Goal: Information Seeking & Learning: Compare options

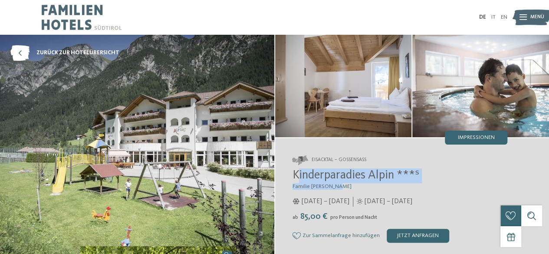
drag, startPoint x: 332, startPoint y: 183, endPoint x: 296, endPoint y: 176, distance: 36.7
click at [296, 176] on div "Kinderparadies Alpin ***ˢ Familie Außerhofer 05.12.2024 – 22.04.2025 ab" at bounding box center [399, 205] width 215 height 74
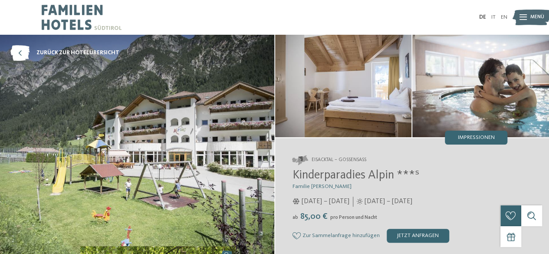
click at [364, 191] on div "Kinderparadies Alpin ***ˢ Familie Außerhofer 05.12.2024 – 22.04.2025 ab" at bounding box center [399, 205] width 215 height 74
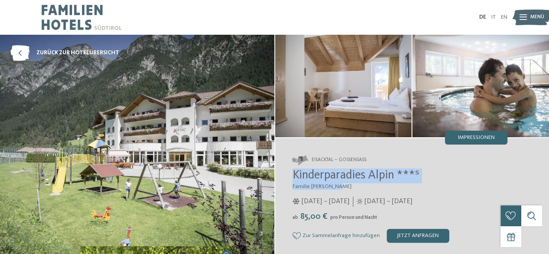
drag, startPoint x: 351, startPoint y: 189, endPoint x: 289, endPoint y: 178, distance: 63.4
click at [289, 178] on div "Eisacktal – Gossensass Kinderparadies Alpin ***ˢ Familie Außerhofer 05.12.2024 …" at bounding box center [412, 199] width 274 height 122
copy div "Kinderparadies Alpin ***ˢ Familie Außerhofer"
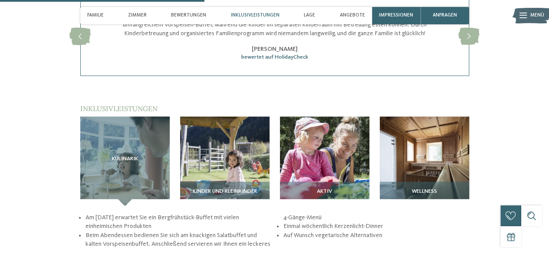
scroll to position [905, 0]
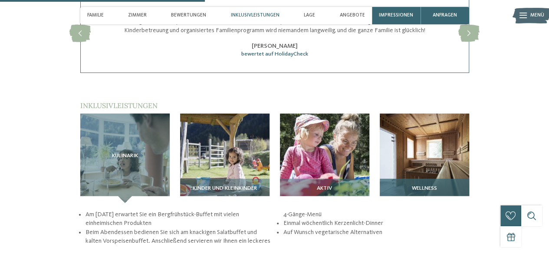
click at [450, 139] on img at bounding box center [424, 158] width 89 height 89
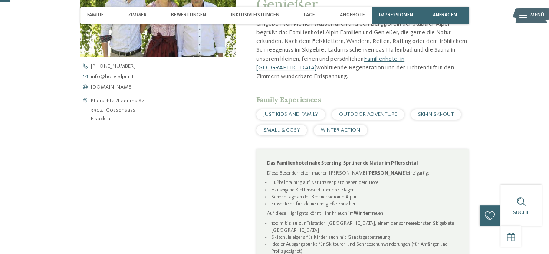
scroll to position [0, 0]
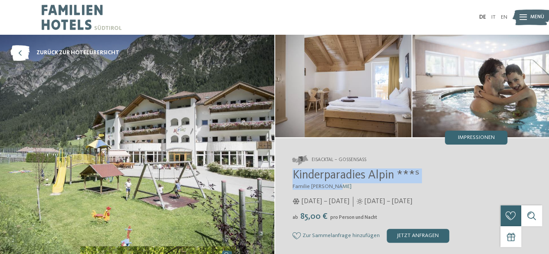
click at [406, 176] on span "Kinderparadies Alpin ***ˢ" at bounding box center [355, 175] width 127 height 12
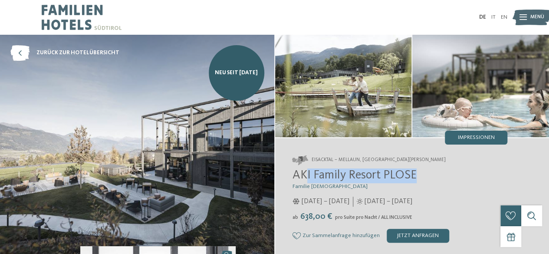
drag, startPoint x: 423, startPoint y: 180, endPoint x: 308, endPoint y: 177, distance: 115.0
click at [308, 177] on h2 "AKI Family Resort PLOSE" at bounding box center [399, 175] width 215 height 15
click at [427, 177] on h2 "AKI Family Resort PLOSE" at bounding box center [399, 175] width 215 height 15
drag, startPoint x: 427, startPoint y: 177, endPoint x: 301, endPoint y: 176, distance: 125.8
click at [301, 176] on h2 "AKI Family Resort PLOSE" at bounding box center [399, 175] width 215 height 15
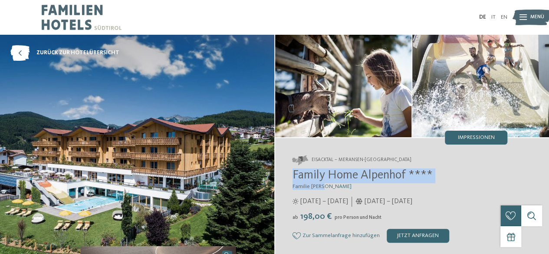
drag, startPoint x: 331, startPoint y: 186, endPoint x: 291, endPoint y: 174, distance: 42.4
click at [291, 174] on div "Eisacktal – Meransen-Mühlbach Family Home Alpenhof **** Familie Pabst 29.05. – …" at bounding box center [412, 199] width 274 height 122
copy div "Family Home Alpenhof **** Familie Pabst"
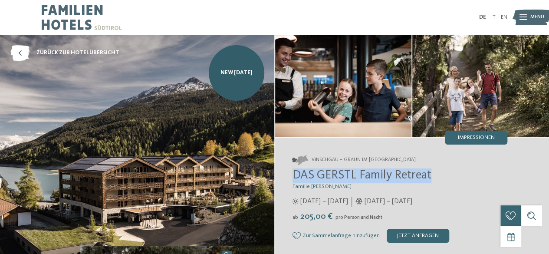
drag, startPoint x: 435, startPoint y: 173, endPoint x: 293, endPoint y: 171, distance: 142.3
click at [293, 171] on h2 "DAS GERSTL Family Retreat" at bounding box center [399, 175] width 215 height 15
copy span "DAS GERSTL Family Retreat"
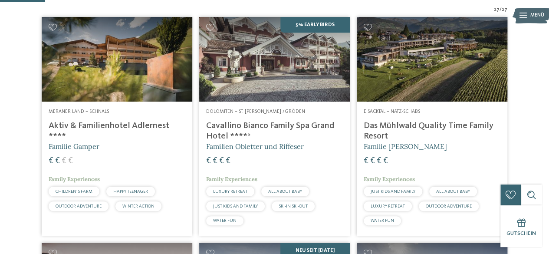
scroll to position [191, 0]
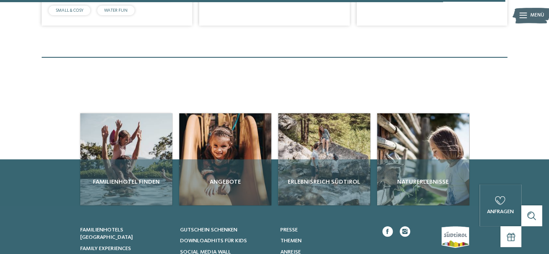
scroll to position [2203, 0]
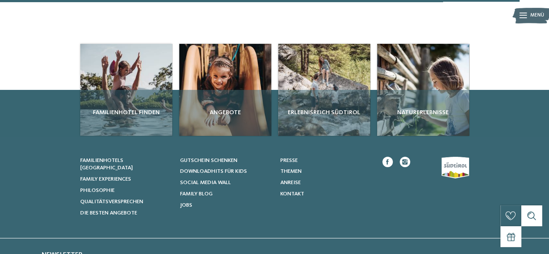
click at [546, 125] on div "Familienhotel finden Angebote Erlebnisreich Südtirol" at bounding box center [274, 90] width 549 height 92
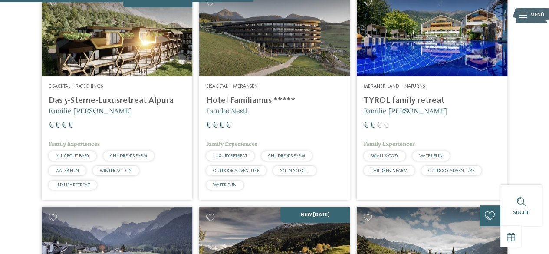
scroll to position [1093, 0]
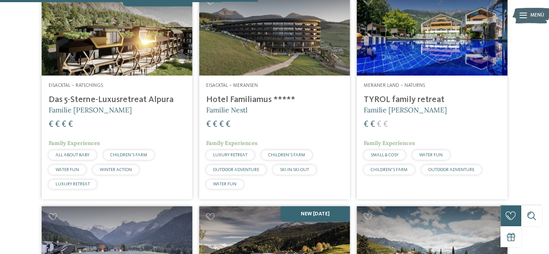
click at [163, 47] on img at bounding box center [117, 33] width 150 height 85
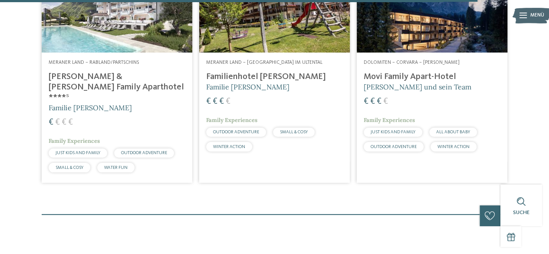
scroll to position [2082, 0]
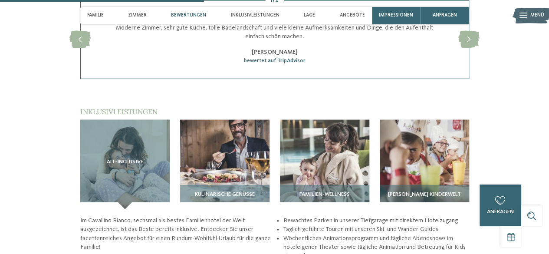
scroll to position [913, 0]
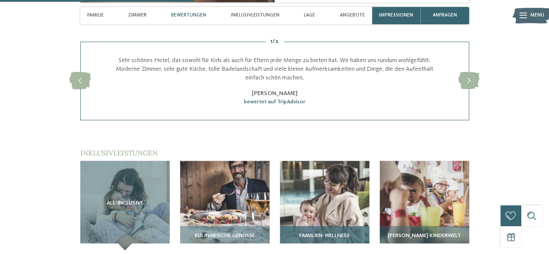
click at [343, 191] on img at bounding box center [324, 205] width 89 height 89
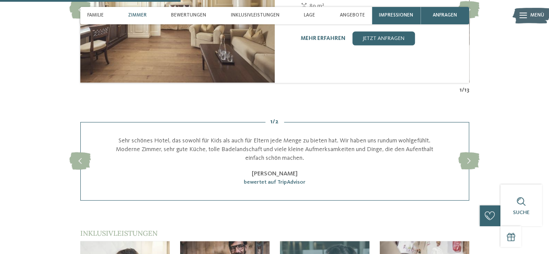
scroll to position [231, 0]
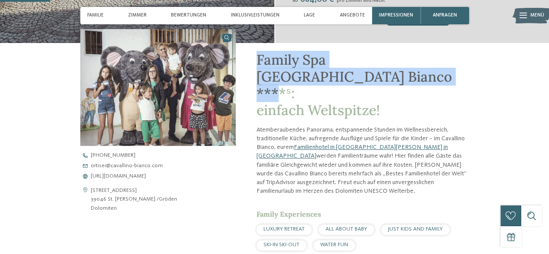
drag, startPoint x: 363, startPoint y: 77, endPoint x: 258, endPoint y: 54, distance: 107.4
click at [258, 54] on span "Family Spa Grand Hotel Cavallino Bianco ****ˢ: einfach Weltspitze!" at bounding box center [354, 85] width 196 height 68
copy span "Family Spa Grand Hotel Cavallino Bianco"
click at [258, 54] on span "Family Spa Grand Hotel Cavallino Bianco ****ˢ: einfach Weltspitze!" at bounding box center [354, 85] width 196 height 68
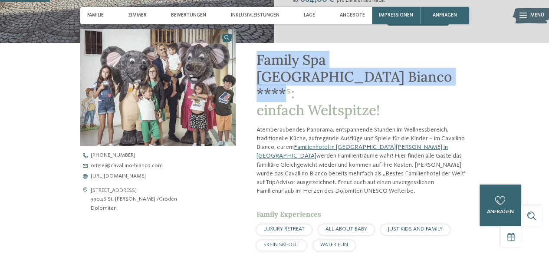
drag, startPoint x: 365, startPoint y: 79, endPoint x: 257, endPoint y: 61, distance: 109.4
click at [257, 61] on span "Family Spa Grand Hotel Cavallino Bianco ****ˢ: einfach Weltspitze!" at bounding box center [354, 85] width 196 height 68
copy span "Family Spa Grand Hotel Cavallino Bianco"
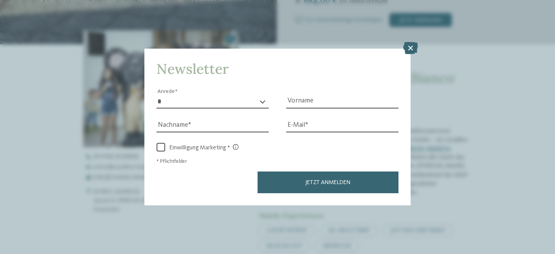
click at [405, 48] on icon at bounding box center [410, 48] width 15 height 12
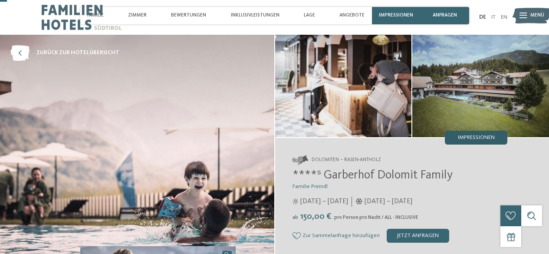
click at [490, 135] on span "Impressionen" at bounding box center [476, 138] width 37 height 6
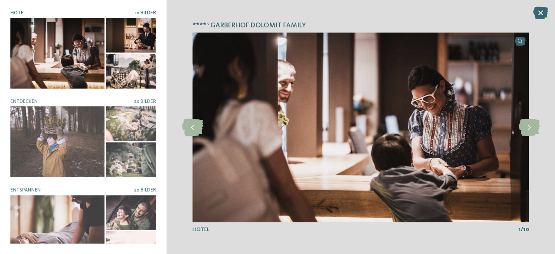
scroll to position [3, 0]
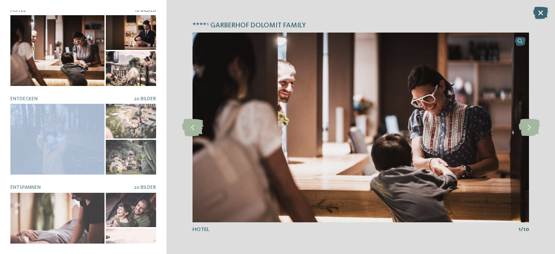
drag, startPoint x: 157, startPoint y: 93, endPoint x: 162, endPoint y: 137, distance: 43.6
click at [162, 137] on div "****ˢ Garberhof Dolomit Family Hotel 10 Bilder" at bounding box center [83, 127] width 167 height 254
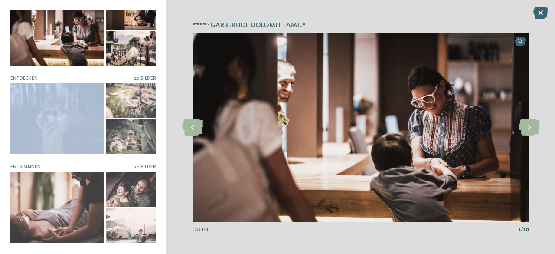
scroll to position [0, 0]
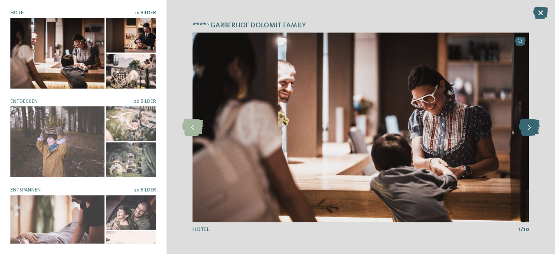
click at [533, 129] on icon at bounding box center [529, 127] width 21 height 17
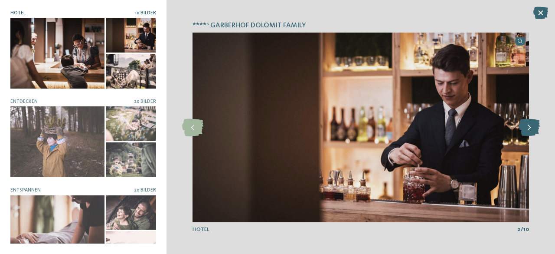
click at [533, 129] on icon at bounding box center [529, 127] width 21 height 17
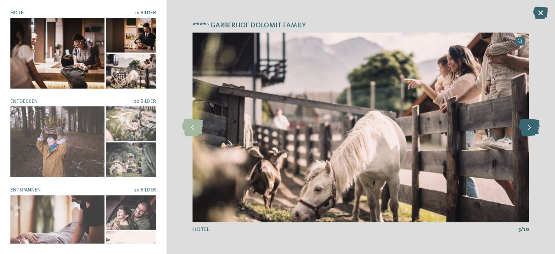
click at [533, 129] on icon at bounding box center [529, 127] width 21 height 17
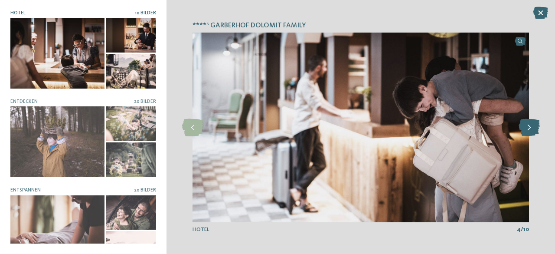
click at [533, 129] on icon at bounding box center [529, 127] width 21 height 17
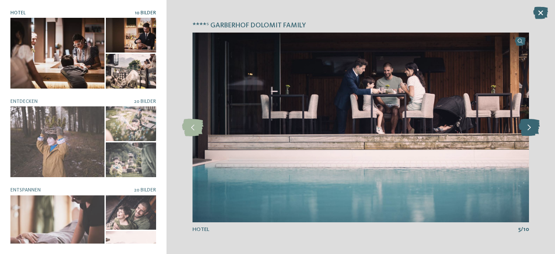
click at [533, 129] on icon at bounding box center [529, 127] width 21 height 17
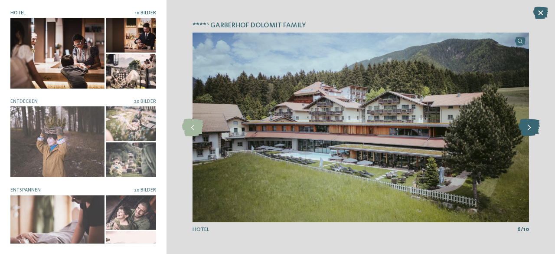
click at [533, 129] on icon at bounding box center [529, 127] width 21 height 17
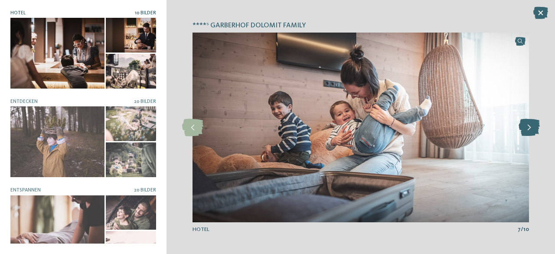
click at [533, 129] on icon at bounding box center [529, 127] width 21 height 17
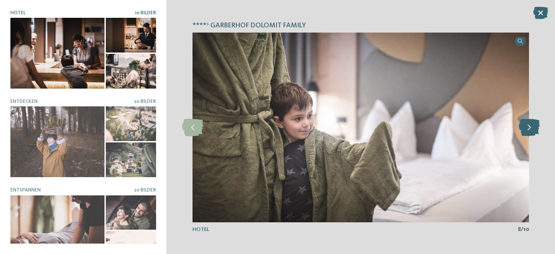
click at [533, 129] on icon at bounding box center [529, 127] width 21 height 17
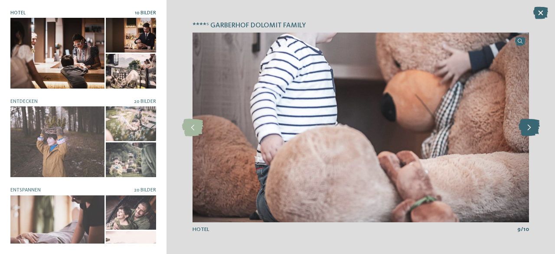
click at [533, 129] on icon at bounding box center [529, 127] width 21 height 17
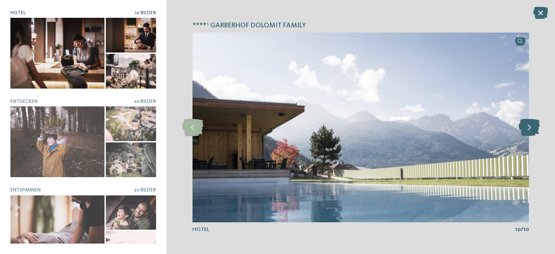
click at [533, 129] on icon at bounding box center [529, 127] width 21 height 17
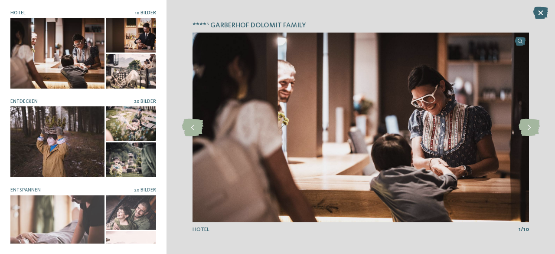
click at [143, 103] on article "Entdecken 20 Bilder" at bounding box center [83, 138] width 146 height 78
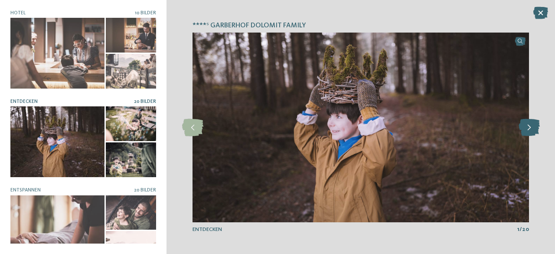
click at [533, 124] on icon at bounding box center [529, 127] width 21 height 17
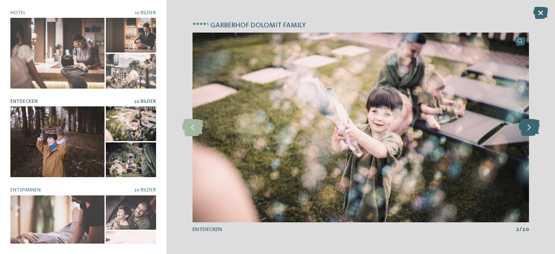
click at [533, 124] on icon at bounding box center [529, 127] width 21 height 17
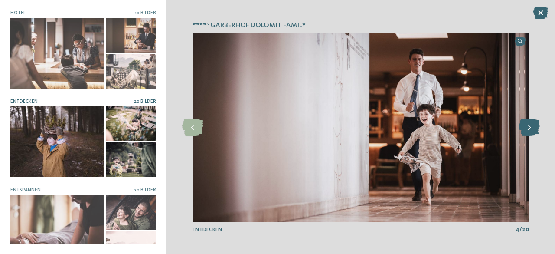
click at [533, 124] on icon at bounding box center [529, 127] width 21 height 17
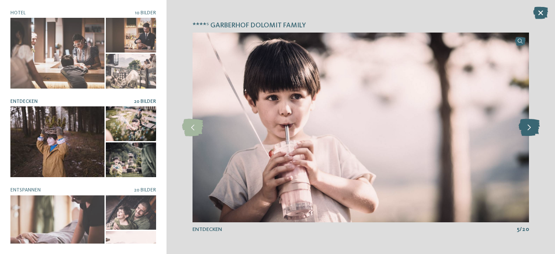
click at [533, 124] on icon at bounding box center [529, 127] width 21 height 17
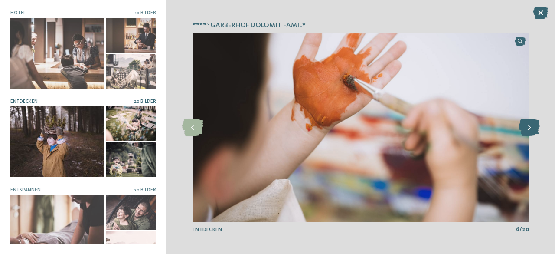
click at [533, 124] on icon at bounding box center [529, 127] width 21 height 17
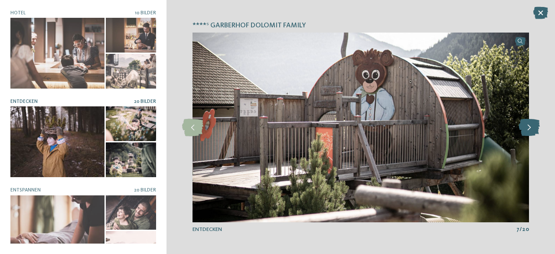
click at [533, 124] on icon at bounding box center [529, 127] width 21 height 17
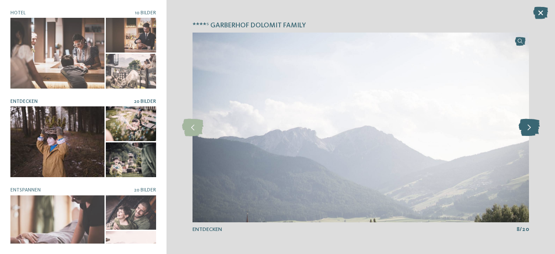
click at [533, 124] on icon at bounding box center [529, 127] width 21 height 17
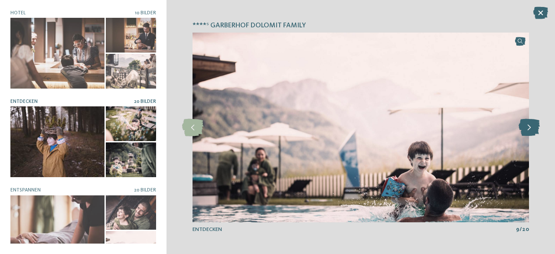
click at [533, 124] on icon at bounding box center [529, 127] width 21 height 17
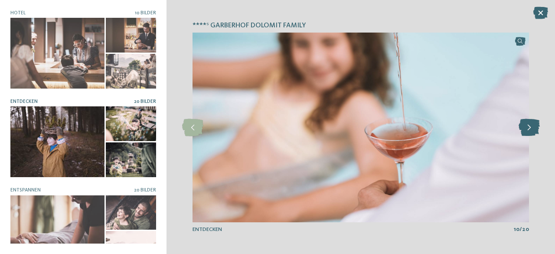
click at [533, 124] on icon at bounding box center [529, 127] width 21 height 17
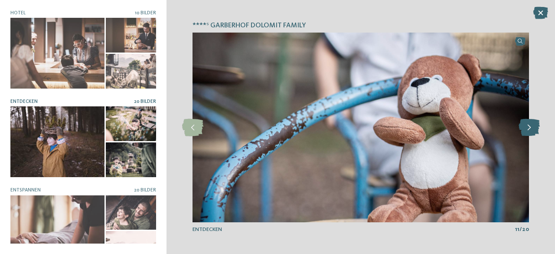
click at [533, 124] on icon at bounding box center [529, 127] width 21 height 17
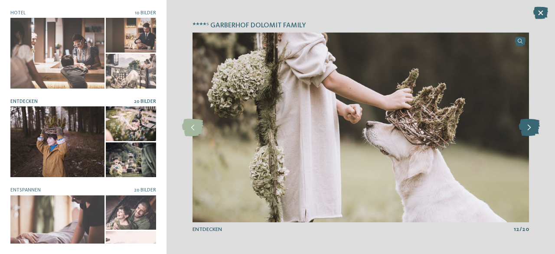
click at [533, 124] on icon at bounding box center [529, 127] width 21 height 17
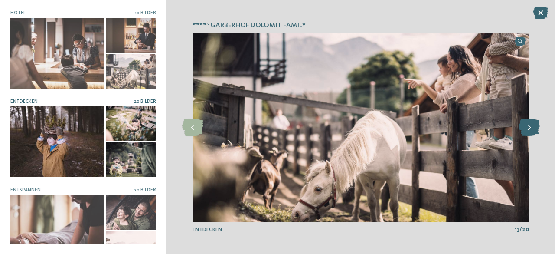
click at [533, 124] on icon at bounding box center [529, 127] width 21 height 17
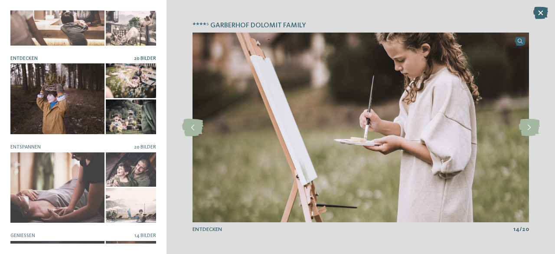
scroll to position [55, 0]
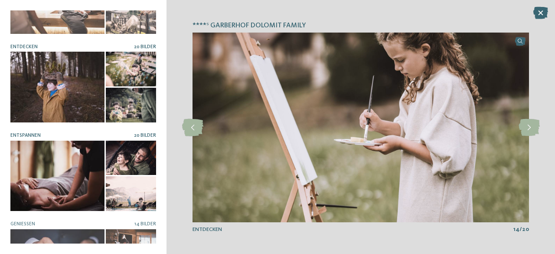
click at [134, 159] on div at bounding box center [131, 158] width 50 height 35
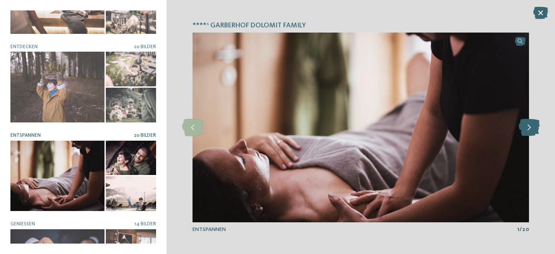
click at [527, 133] on icon at bounding box center [529, 127] width 21 height 17
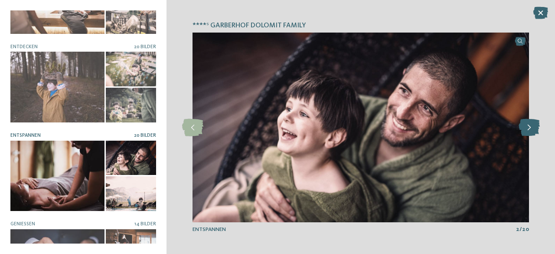
click at [527, 133] on icon at bounding box center [529, 127] width 21 height 17
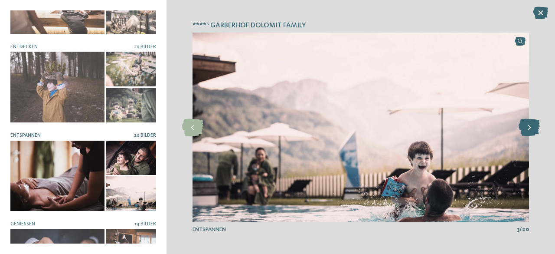
click at [527, 133] on icon at bounding box center [529, 127] width 21 height 17
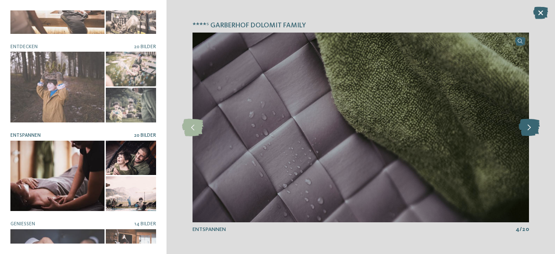
click at [527, 133] on icon at bounding box center [529, 127] width 21 height 17
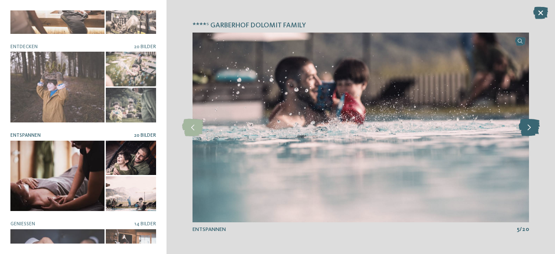
click at [527, 133] on icon at bounding box center [529, 127] width 21 height 17
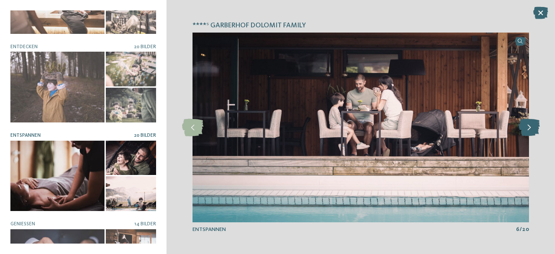
click at [527, 133] on icon at bounding box center [529, 127] width 21 height 17
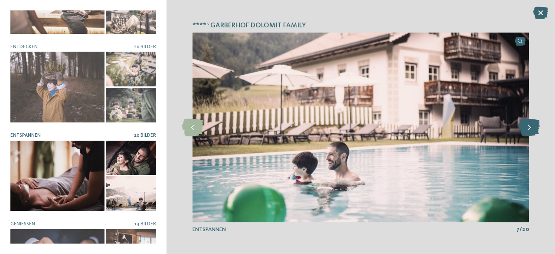
click at [527, 133] on icon at bounding box center [529, 127] width 21 height 17
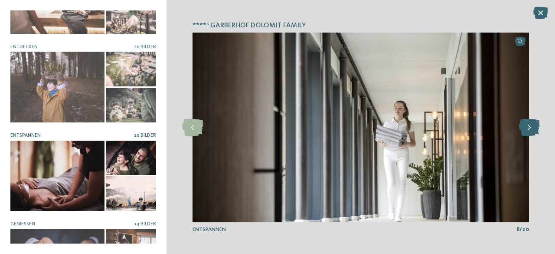
click at [527, 133] on icon at bounding box center [529, 127] width 21 height 17
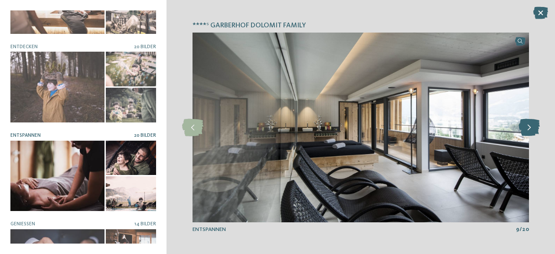
click at [527, 133] on icon at bounding box center [529, 127] width 21 height 17
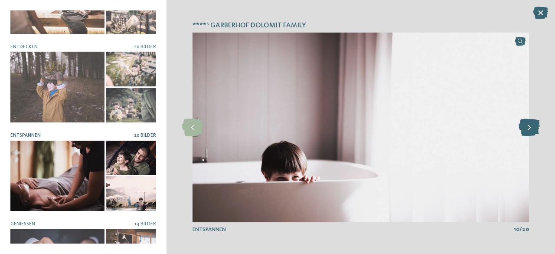
click at [527, 133] on icon at bounding box center [529, 127] width 21 height 17
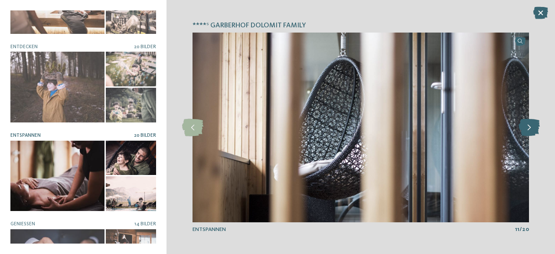
click at [527, 133] on icon at bounding box center [529, 127] width 21 height 17
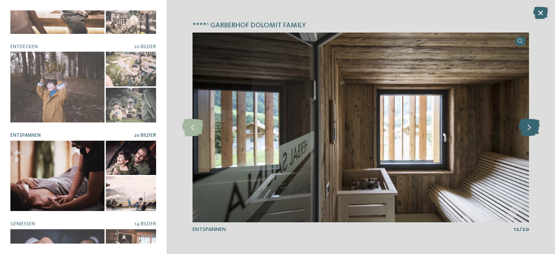
click at [527, 133] on icon at bounding box center [529, 127] width 21 height 17
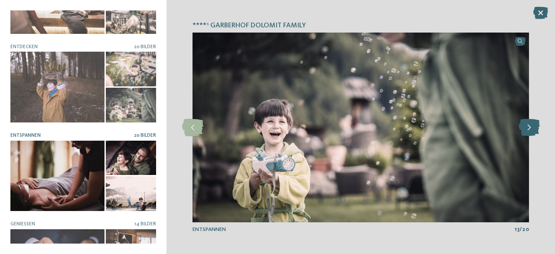
click at [527, 133] on icon at bounding box center [529, 127] width 21 height 17
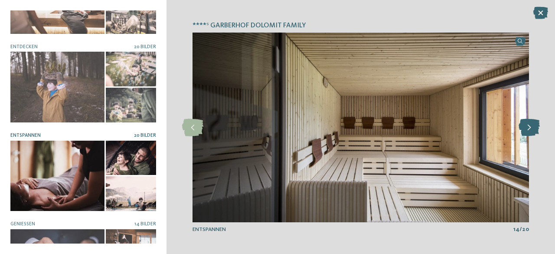
click at [527, 133] on icon at bounding box center [529, 127] width 21 height 17
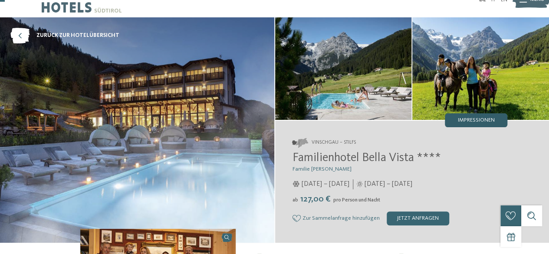
click at [456, 121] on div "Impressionen" at bounding box center [476, 120] width 62 height 14
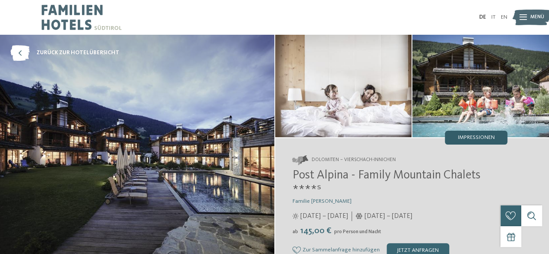
click at [495, 141] on div "Impressionen" at bounding box center [476, 138] width 62 height 14
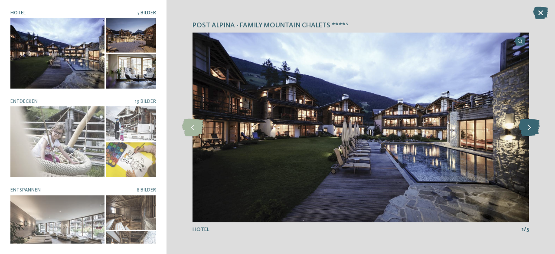
click at [527, 125] on icon at bounding box center [529, 127] width 21 height 17
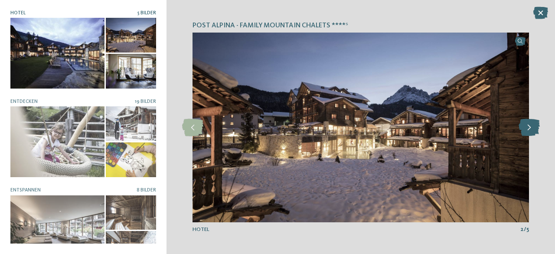
click at [527, 125] on icon at bounding box center [529, 127] width 21 height 17
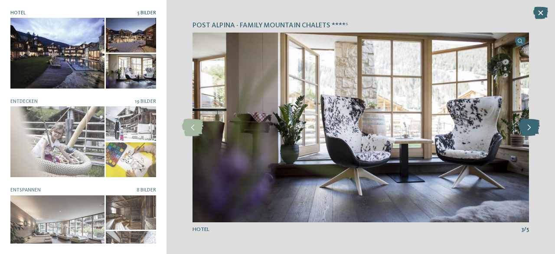
click at [527, 125] on icon at bounding box center [529, 127] width 21 height 17
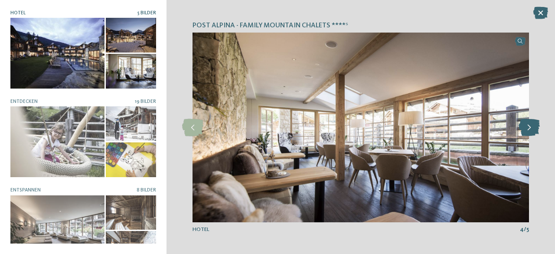
click at [527, 125] on icon at bounding box center [529, 127] width 21 height 17
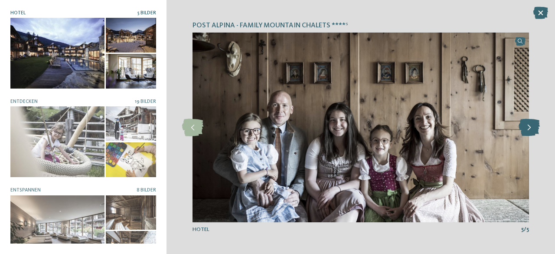
click at [527, 125] on icon at bounding box center [529, 127] width 21 height 17
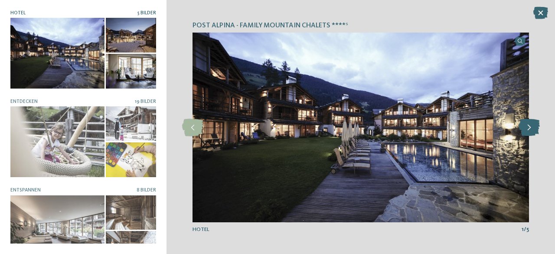
click at [527, 125] on icon at bounding box center [529, 127] width 21 height 17
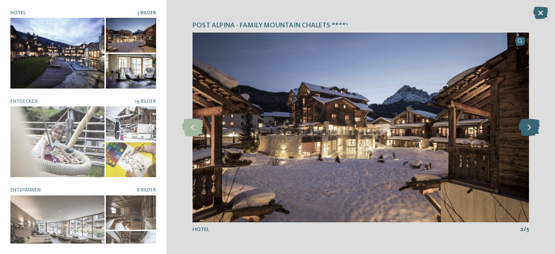
click at [527, 125] on icon at bounding box center [529, 127] width 21 height 17
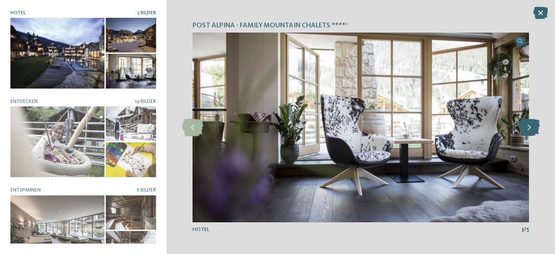
click at [527, 125] on icon at bounding box center [529, 127] width 21 height 17
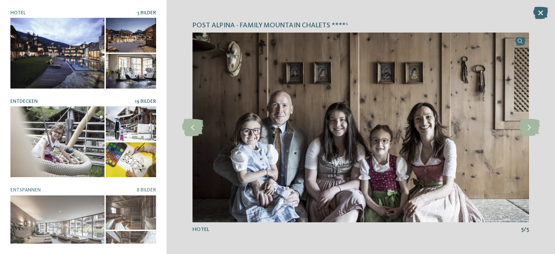
click at [128, 143] on div at bounding box center [131, 159] width 50 height 35
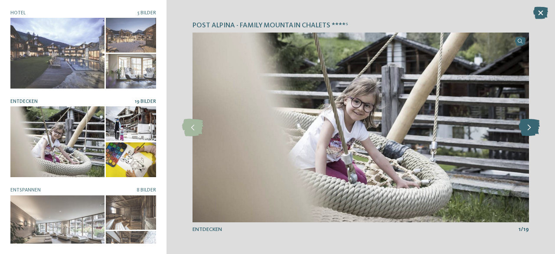
click at [527, 130] on icon at bounding box center [529, 127] width 21 height 17
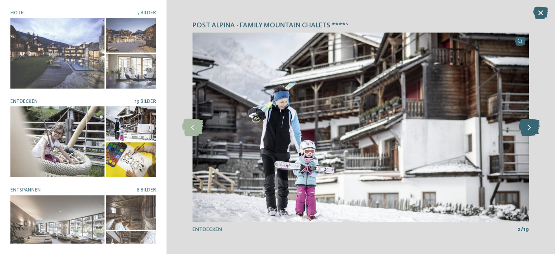
click at [527, 130] on icon at bounding box center [529, 127] width 21 height 17
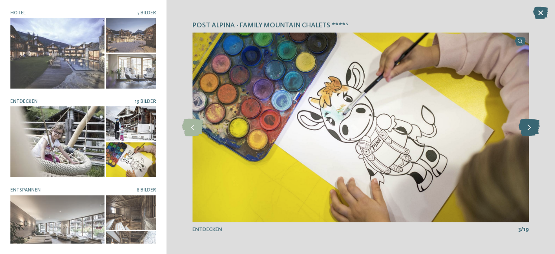
click at [527, 130] on icon at bounding box center [529, 127] width 21 height 17
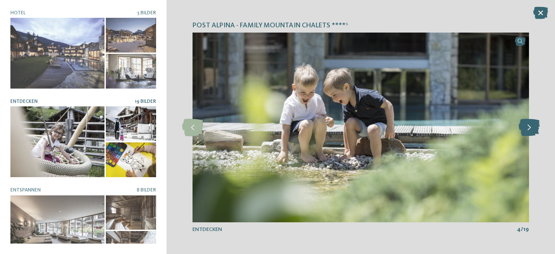
click at [527, 130] on icon at bounding box center [529, 127] width 21 height 17
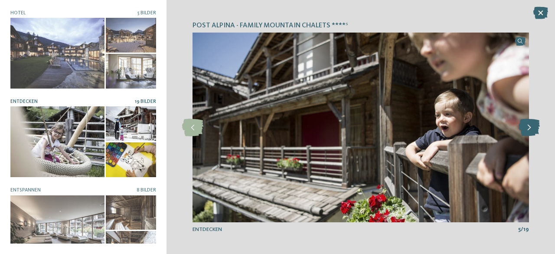
click at [527, 130] on icon at bounding box center [529, 127] width 21 height 17
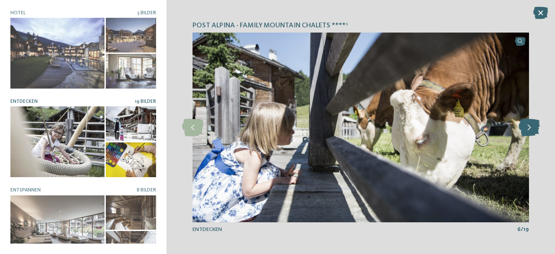
click at [527, 130] on icon at bounding box center [529, 127] width 21 height 17
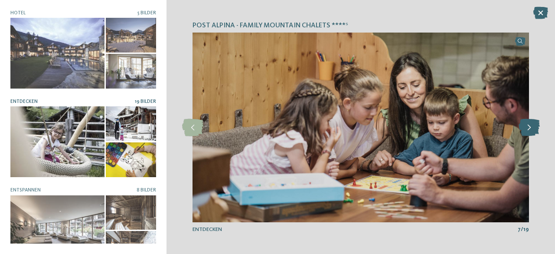
click at [527, 130] on icon at bounding box center [529, 127] width 21 height 17
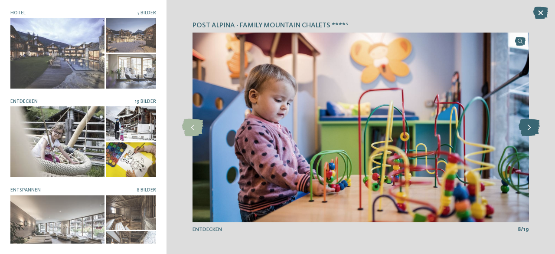
click at [527, 130] on icon at bounding box center [529, 127] width 21 height 17
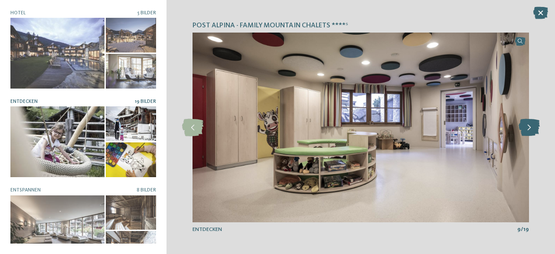
click at [527, 130] on icon at bounding box center [529, 127] width 21 height 17
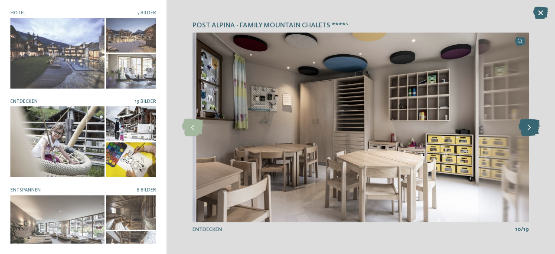
click at [527, 130] on icon at bounding box center [529, 127] width 21 height 17
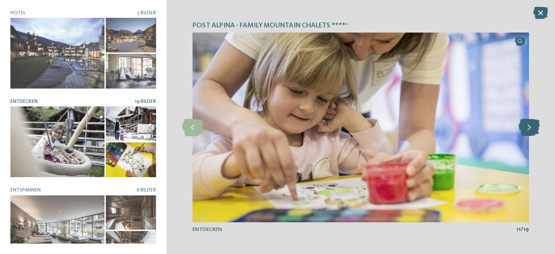
click at [527, 130] on icon at bounding box center [529, 127] width 21 height 17
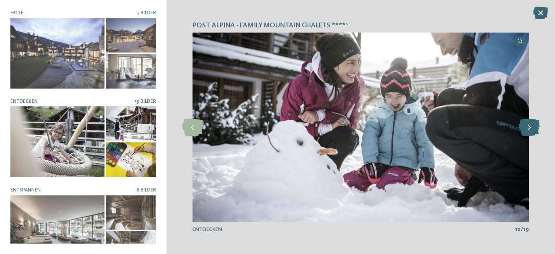
click at [527, 130] on icon at bounding box center [529, 127] width 21 height 17
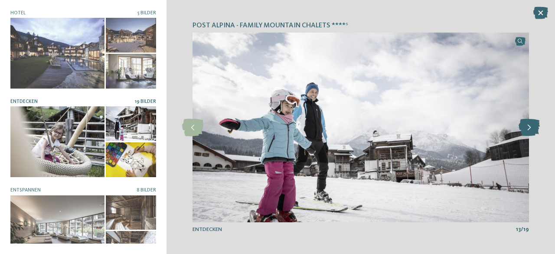
click at [527, 130] on icon at bounding box center [529, 127] width 21 height 17
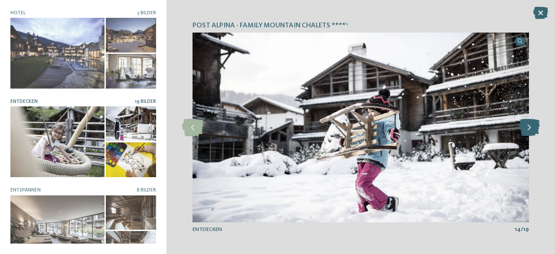
click at [527, 130] on icon at bounding box center [529, 127] width 21 height 17
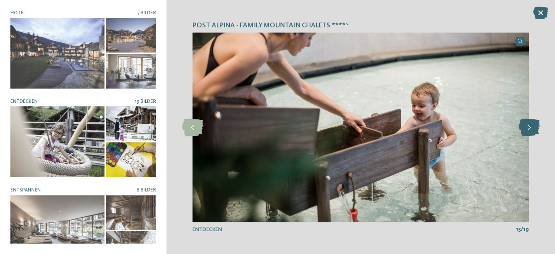
click at [527, 130] on icon at bounding box center [529, 127] width 21 height 17
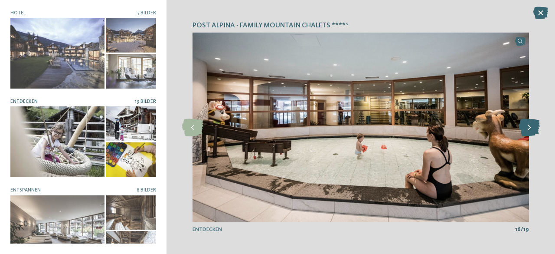
click at [527, 130] on icon at bounding box center [529, 127] width 21 height 17
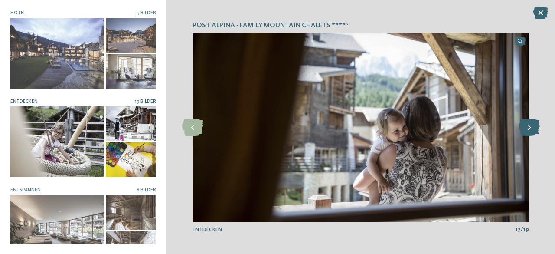
click at [527, 130] on icon at bounding box center [529, 127] width 21 height 17
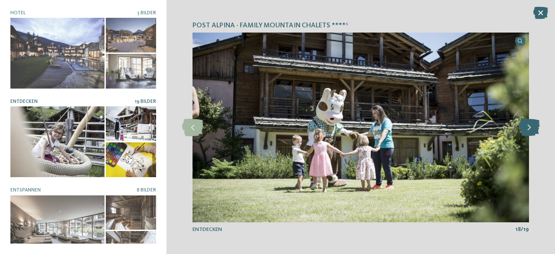
click at [527, 130] on icon at bounding box center [529, 127] width 21 height 17
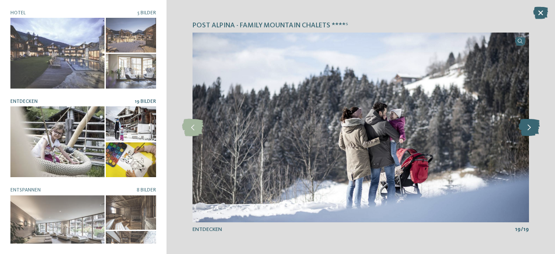
click at [527, 130] on icon at bounding box center [529, 127] width 21 height 17
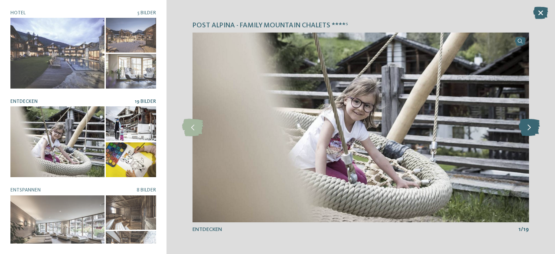
click at [527, 130] on icon at bounding box center [529, 127] width 21 height 17
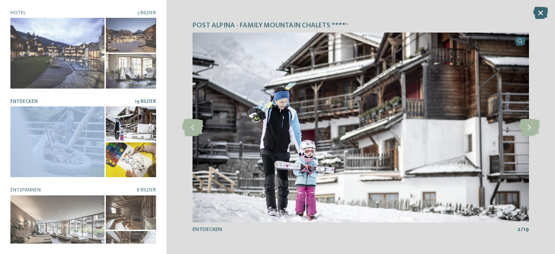
drag, startPoint x: 151, startPoint y: 96, endPoint x: 156, endPoint y: 135, distance: 39.3
click at [156, 135] on div "Post Alpina - Family Mountain Chalets ****ˢ Hotel 5 Bilder Entdecken 19 Bilder" at bounding box center [83, 127] width 167 height 254
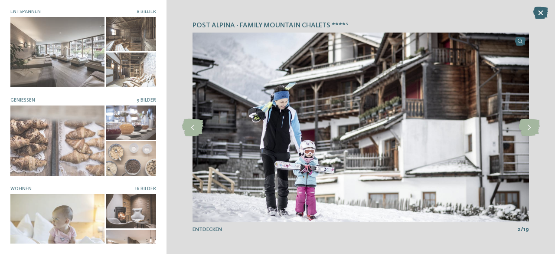
scroll to position [188, 0]
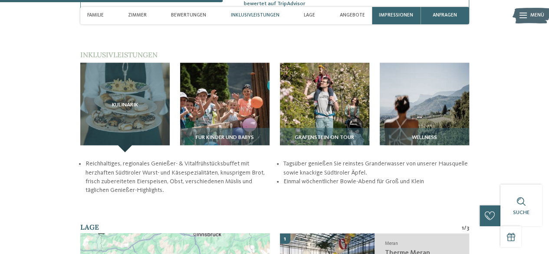
scroll to position [937, 0]
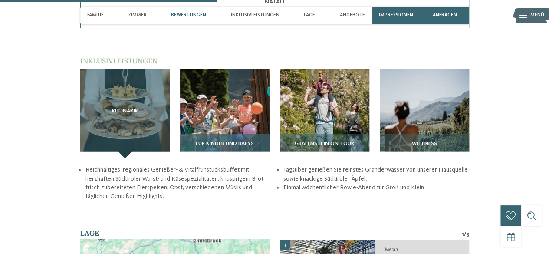
click at [242, 123] on img at bounding box center [224, 113] width 89 height 89
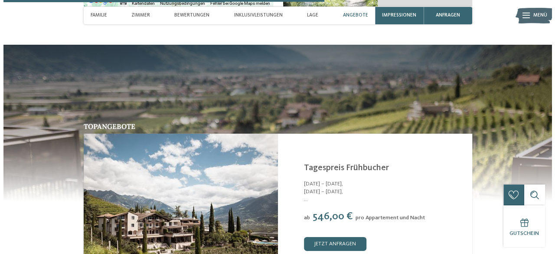
scroll to position [1423, 0]
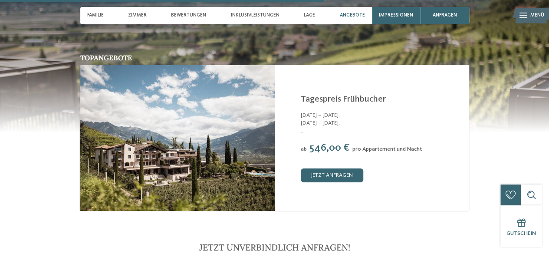
drag, startPoint x: 242, startPoint y: 123, endPoint x: 248, endPoint y: 83, distance: 40.4
click at [242, 123] on img at bounding box center [177, 138] width 194 height 146
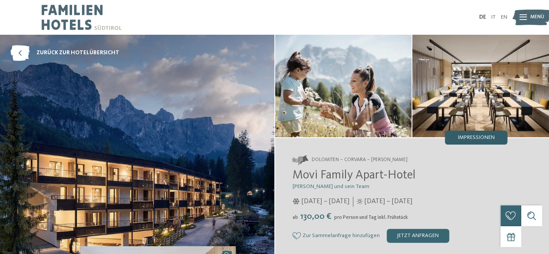
click at [461, 141] on div "Impressionen" at bounding box center [476, 138] width 62 height 14
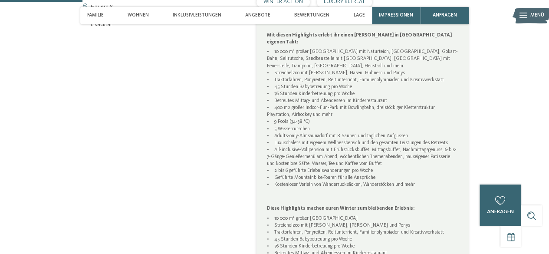
scroll to position [399, 0]
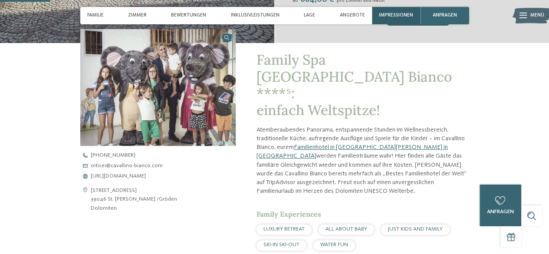
scroll to position [231, 0]
click at [390, 16] on span "Impressionen" at bounding box center [396, 16] width 34 height 6
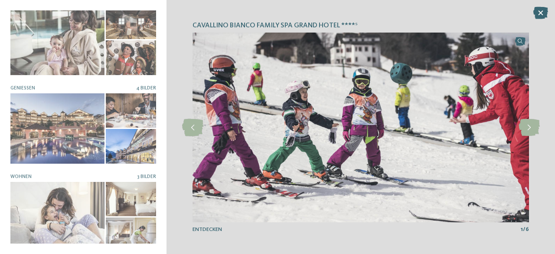
scroll to position [40, 0]
